Goal: Task Accomplishment & Management: Complete application form

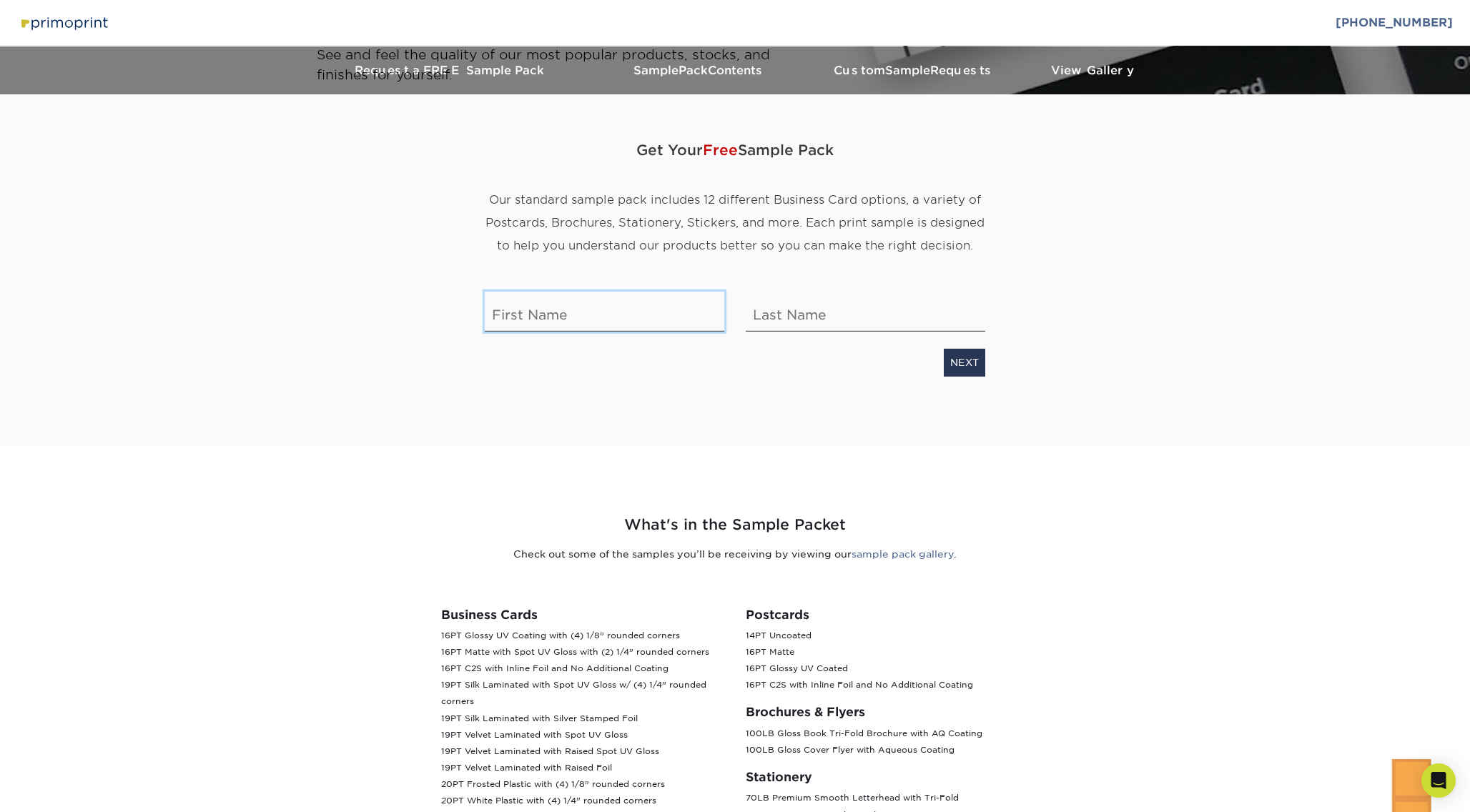
click at [562, 320] on input "text" at bounding box center [604, 311] width 239 height 40
type input "[PERSON_NAME]"
click at [771, 318] on input "[PERSON_NAME]" at bounding box center [865, 311] width 239 height 40
type input "[PERSON_NAME]"
click at [965, 364] on link "NEXT" at bounding box center [964, 363] width 41 height 27
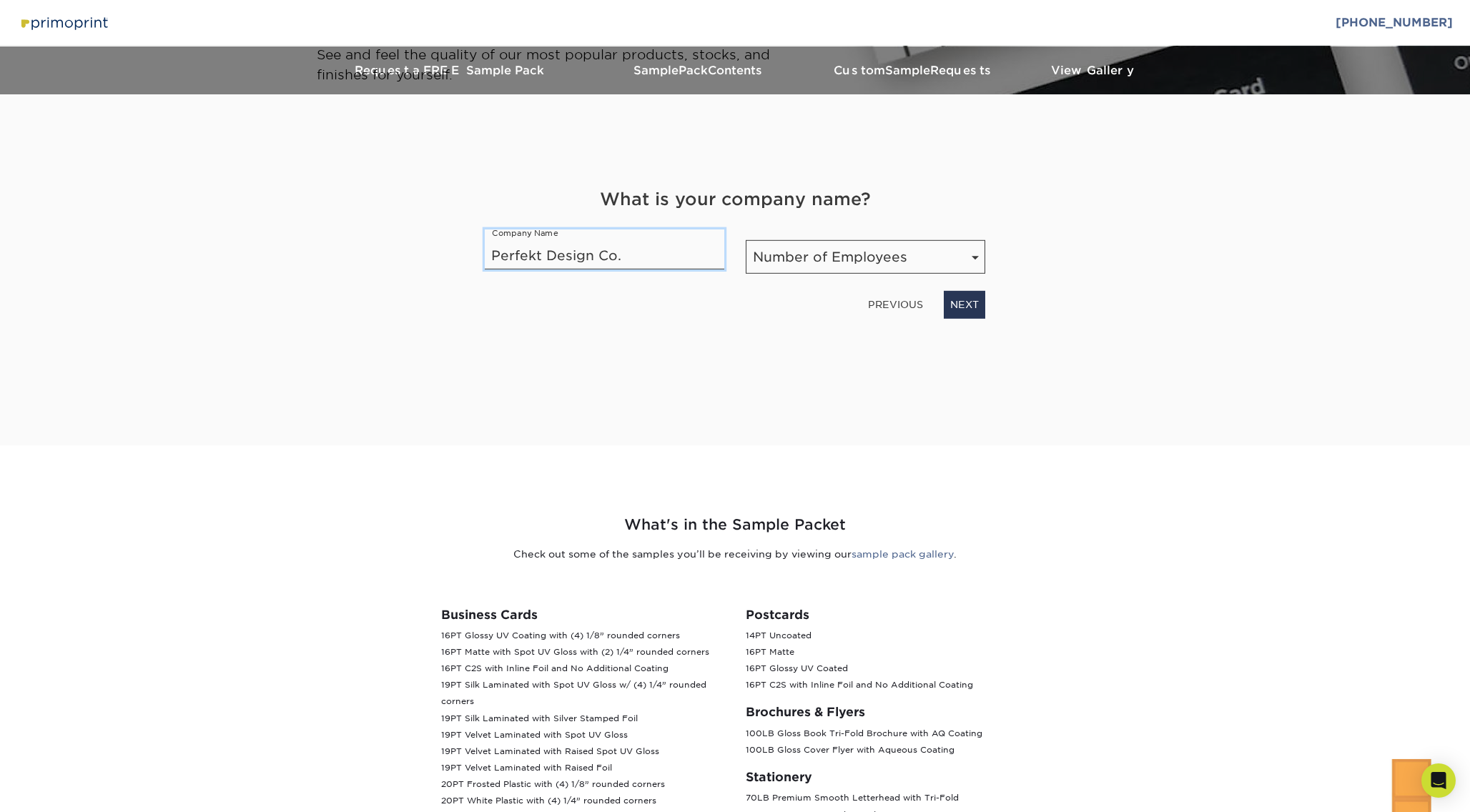
type input "Perfekt Design Co."
click at [827, 260] on select "Number of Employees Self-employed 1-10 employees 11-50 employees 51-200 employe…" at bounding box center [865, 257] width 239 height 33
select select "Self-employed"
click at [745, 240] on select "Number of Employees Self-employed 1-10 employees 11-50 employees 51-200 employe…" at bounding box center [865, 257] width 239 height 33
click at [965, 305] on link "NEXT" at bounding box center [964, 304] width 41 height 27
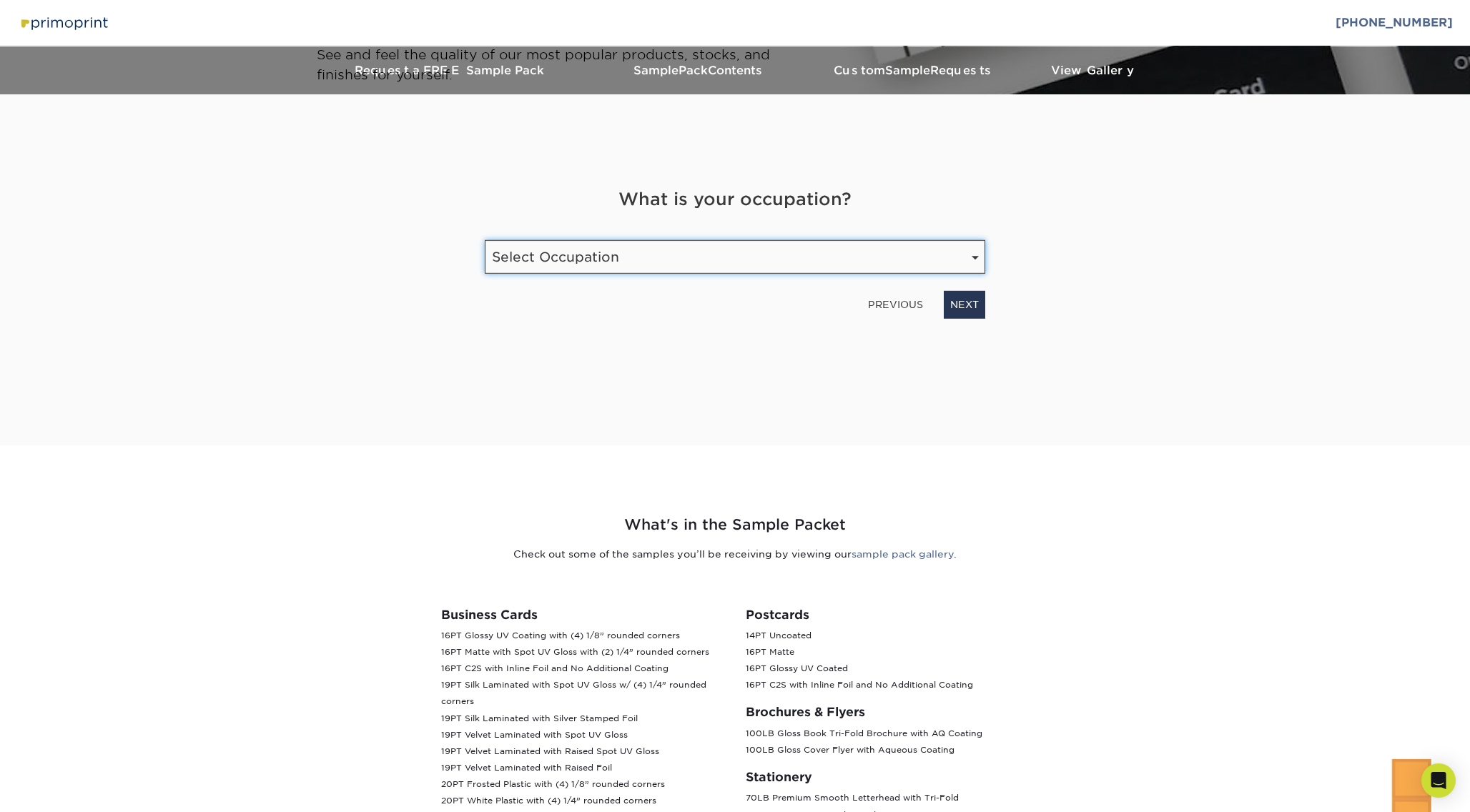
click at [882, 256] on select "Select Occupation Agency Automotive Blogger Cleaning Services Construction Educ…" at bounding box center [735, 257] width 500 height 33
select select "Graphic Designer / Freelance"
click at [484, 240] on select "Select Occupation Agency Automotive Blogger Cleaning Services Construction Educ…" at bounding box center [735, 257] width 500 height 33
click at [960, 309] on link "NEXT" at bounding box center [964, 304] width 41 height 27
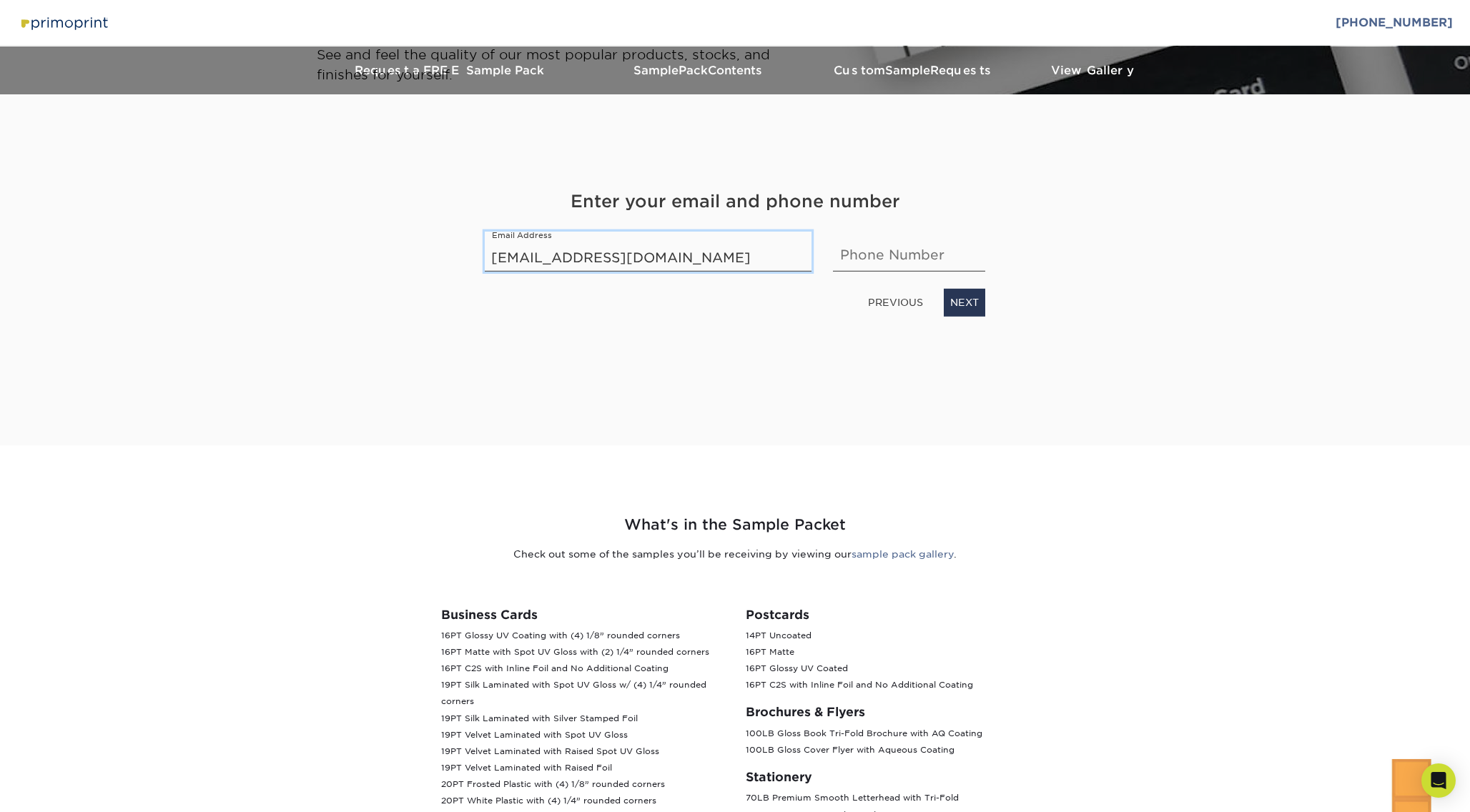
type input "[EMAIL_ADDRESS][DOMAIN_NAME]"
type input "4232060967"
click at [974, 305] on link "NEXT" at bounding box center [964, 303] width 41 height 27
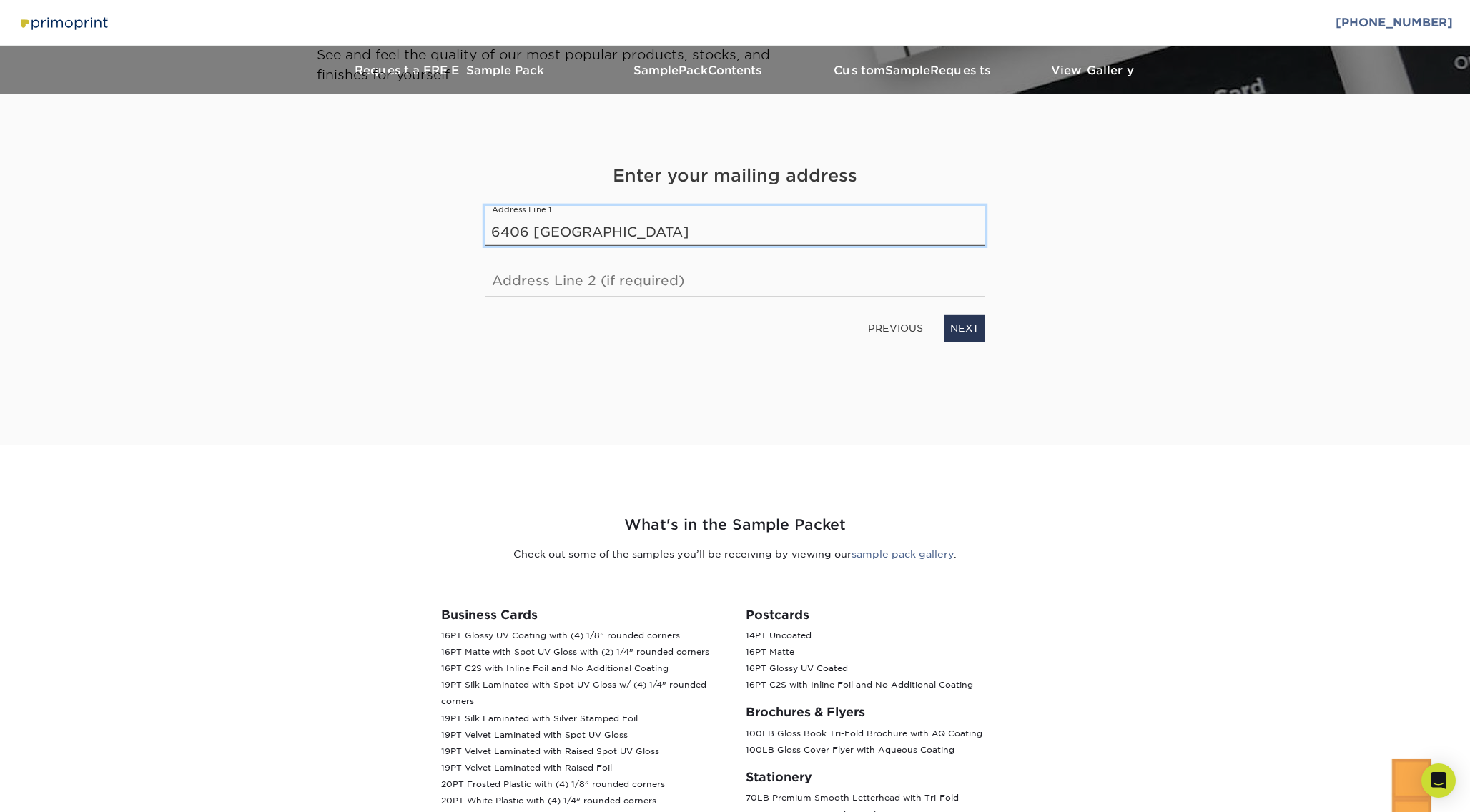
type input "6406 [GEOGRAPHIC_DATA]"
click at [970, 329] on link "NEXT" at bounding box center [964, 328] width 41 height 27
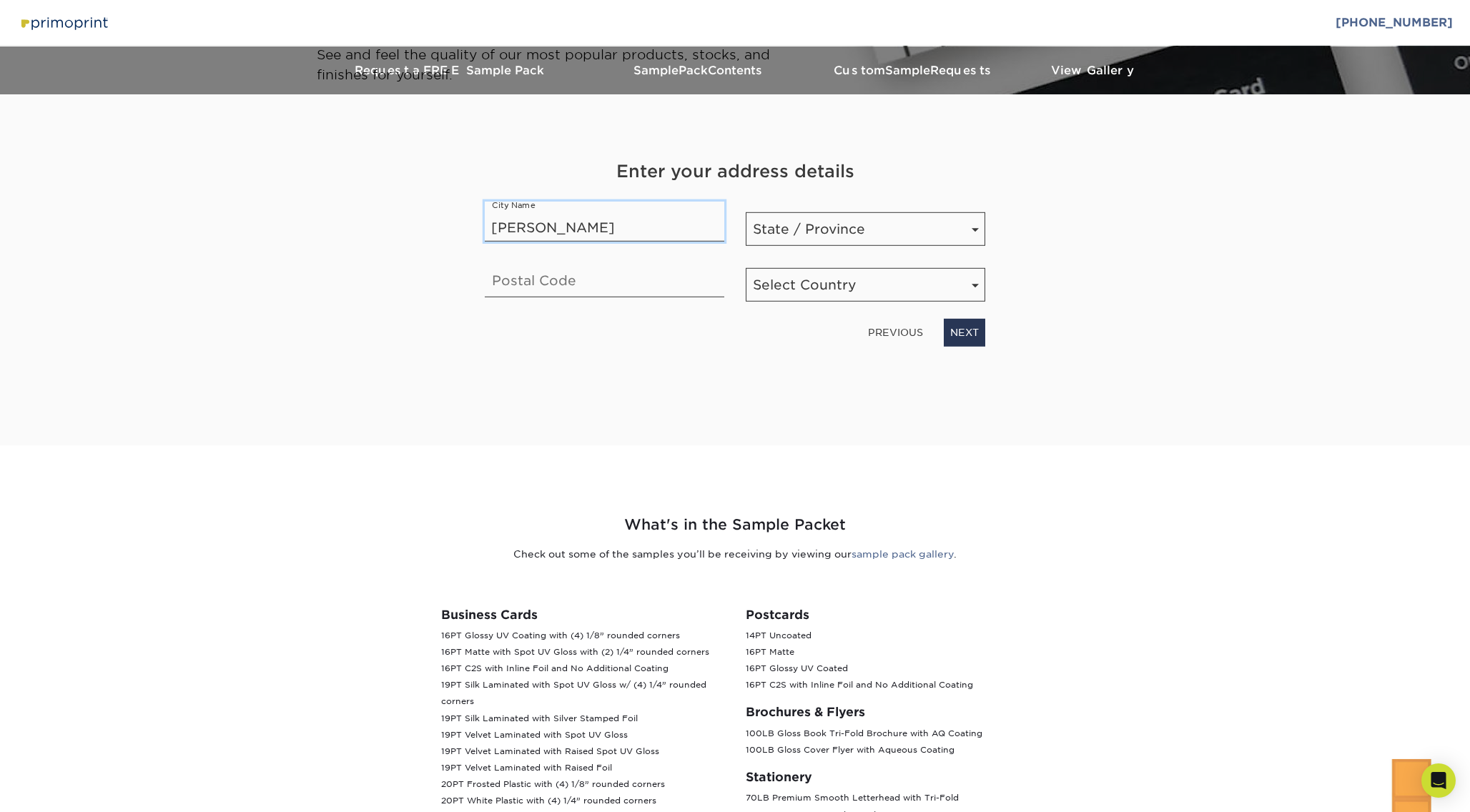
type input "[PERSON_NAME]"
click at [842, 222] on select "State / Province [US_STATE] [US_STATE] [US_STATE] [US_STATE] [US_STATE] [US_STA…" at bounding box center [865, 229] width 239 height 33
select select "TN"
click at [745, 213] on select "State / Province [US_STATE] [US_STATE] [US_STATE] [US_STATE] [US_STATE] [US_STA…" at bounding box center [865, 229] width 239 height 33
click at [615, 287] on input "text" at bounding box center [604, 277] width 239 height 40
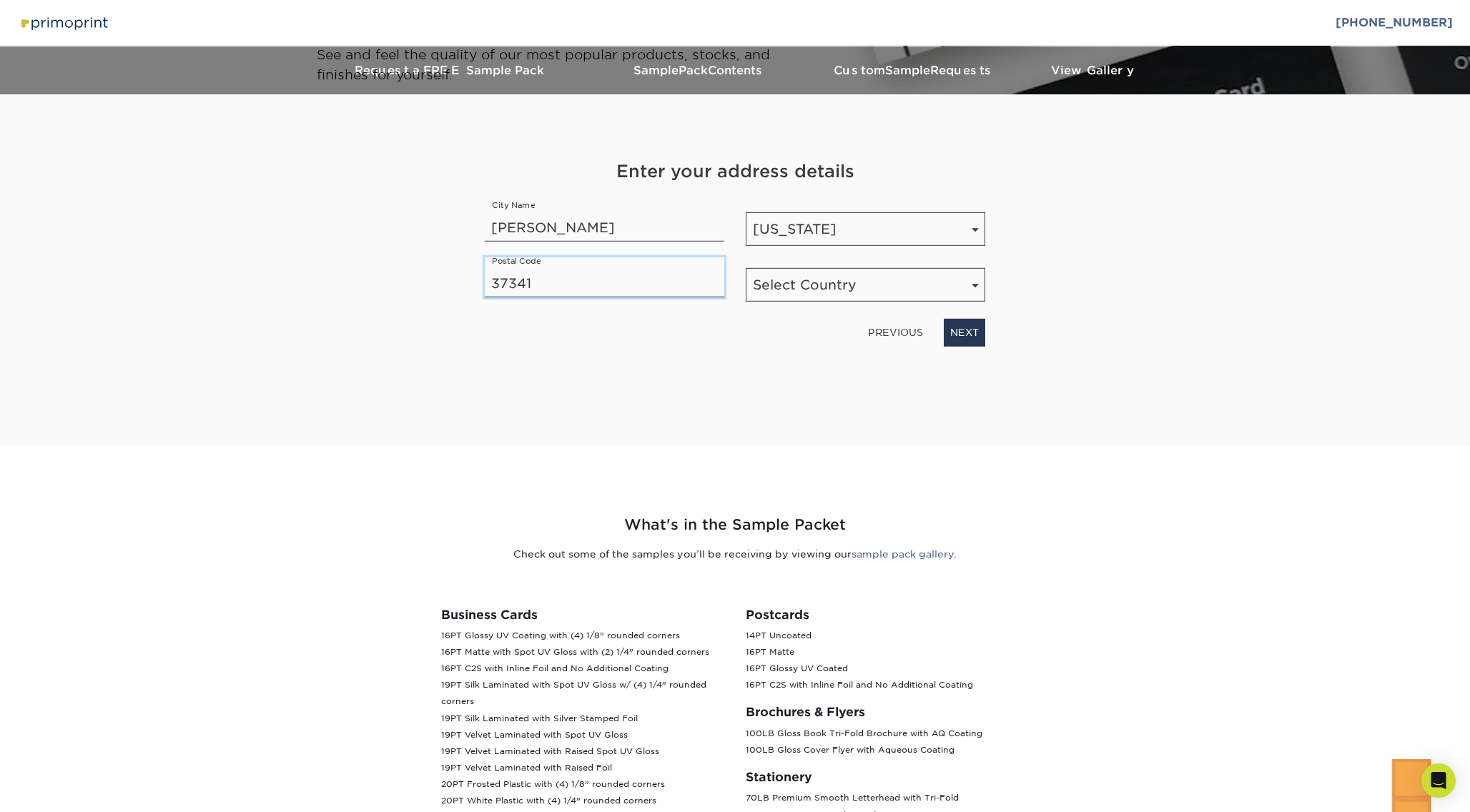
type input "37341"
click at [850, 283] on select "Select Country [GEOGRAPHIC_DATA] [GEOGRAPHIC_DATA]" at bounding box center [865, 285] width 239 height 33
select select "US"
click at [745, 268] on select "Select Country [GEOGRAPHIC_DATA] [GEOGRAPHIC_DATA]" at bounding box center [865, 285] width 239 height 33
click at [962, 335] on link "NEXT" at bounding box center [964, 333] width 41 height 27
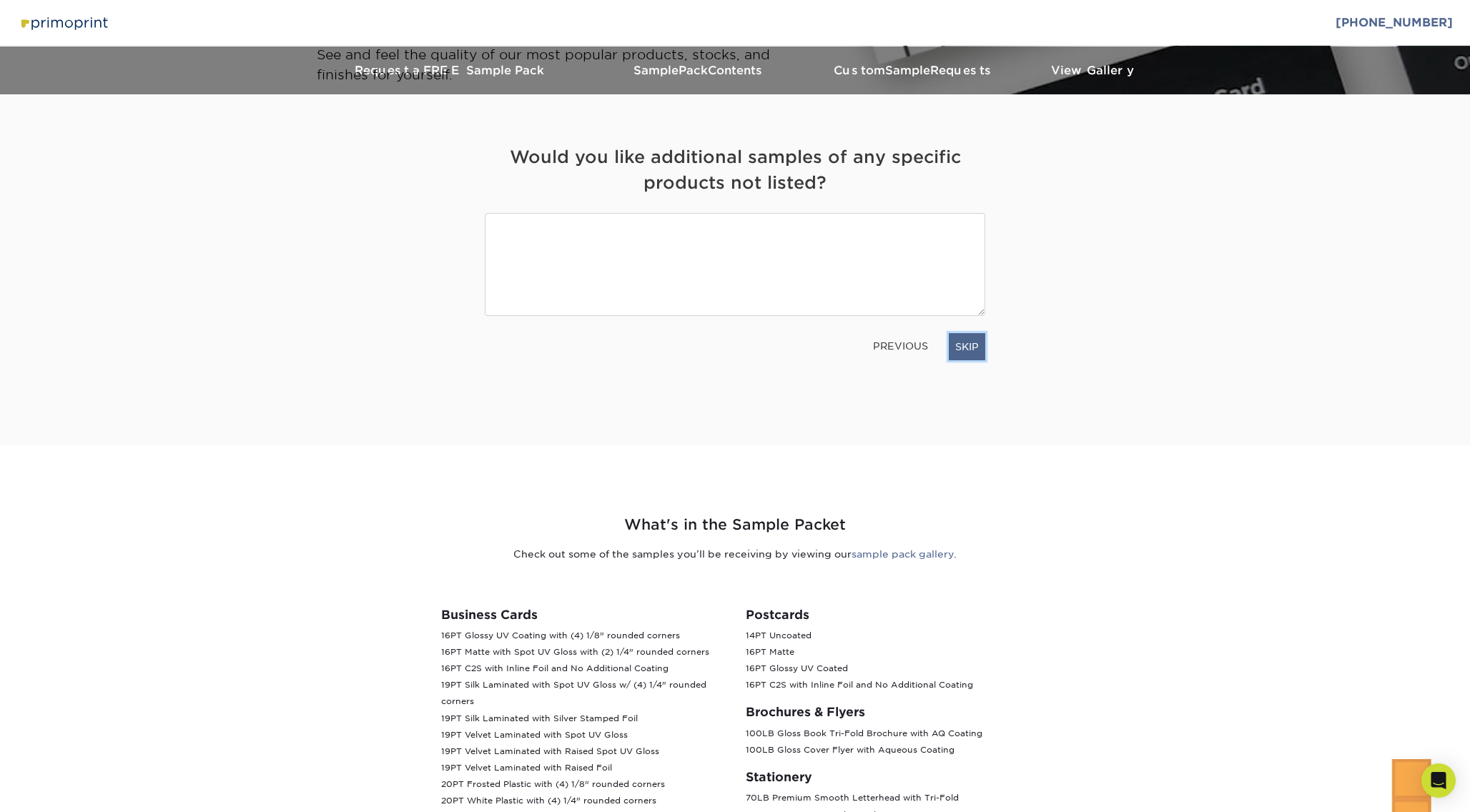
click at [968, 351] on link "SKIP" at bounding box center [967, 347] width 36 height 27
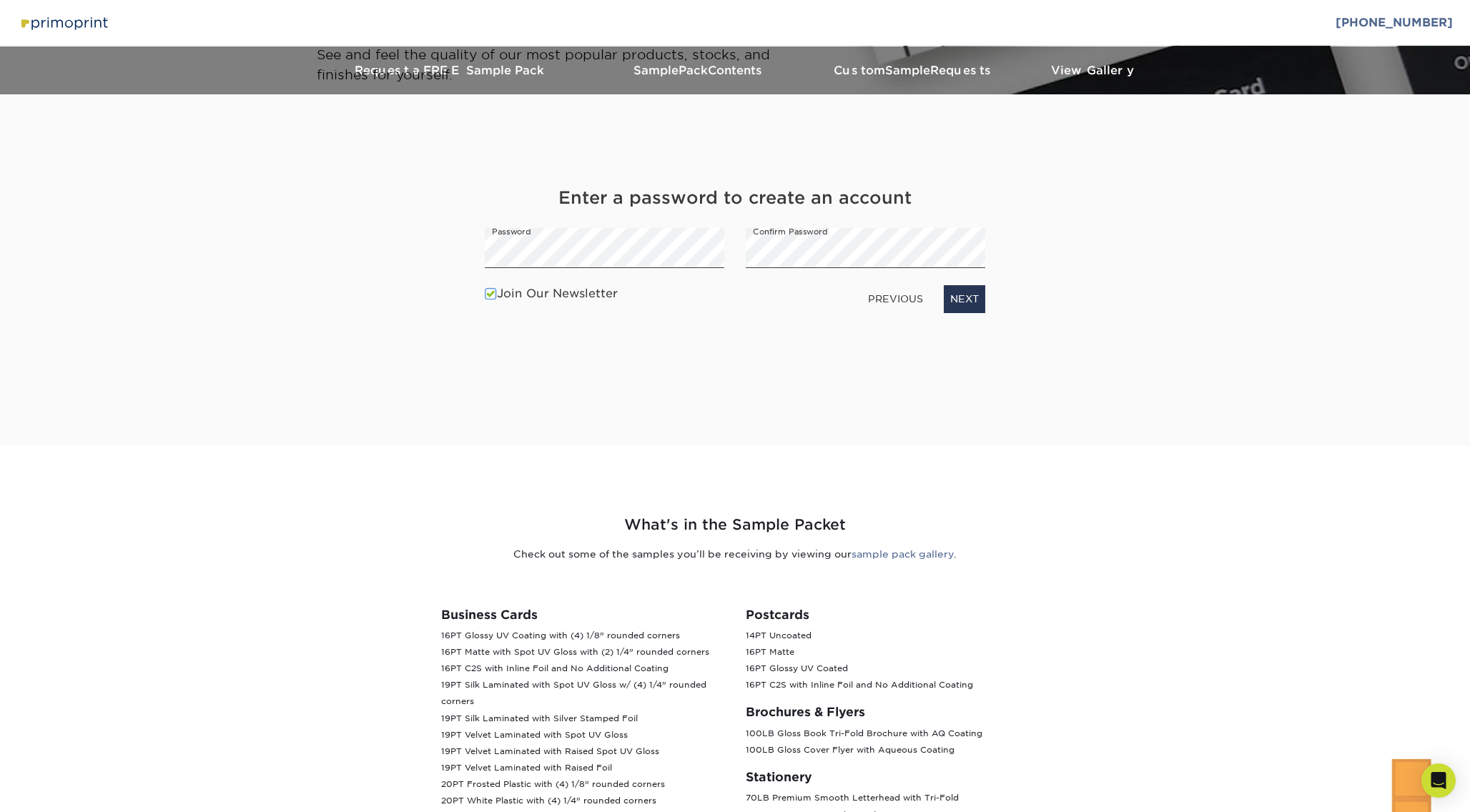
click at [489, 291] on span at bounding box center [490, 294] width 12 height 14
click at [0, 0] on input "Join Our Newsletter" at bounding box center [0, 0] width 0 height 0
click at [958, 300] on link "NEXT" at bounding box center [964, 299] width 41 height 27
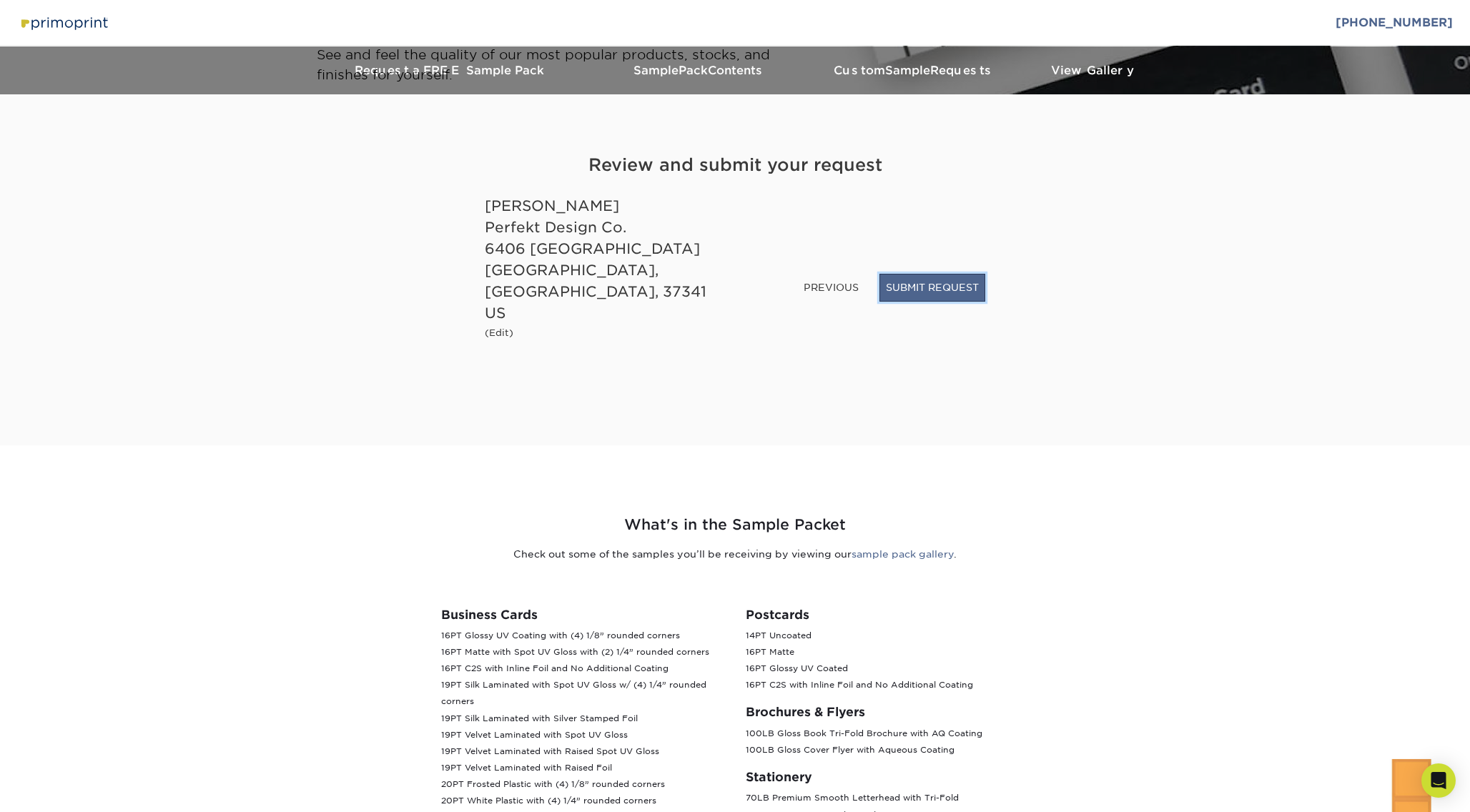
click at [948, 301] on button "SUBMIT REQUEST" at bounding box center [932, 288] width 106 height 27
